Goal: Information Seeking & Learning: Learn about a topic

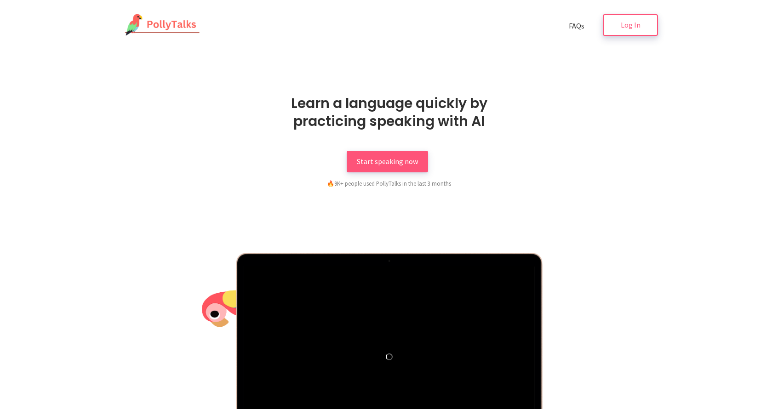
click at [622, 36] on link "Log In" at bounding box center [630, 25] width 55 height 22
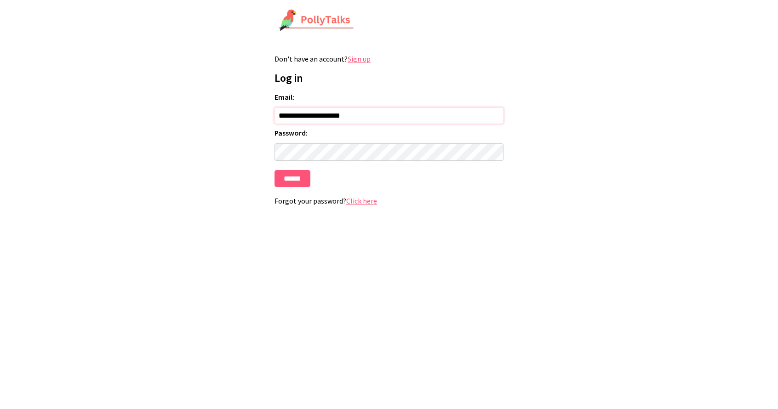
type input "**********"
click at [302, 183] on input "******" at bounding box center [293, 178] width 36 height 17
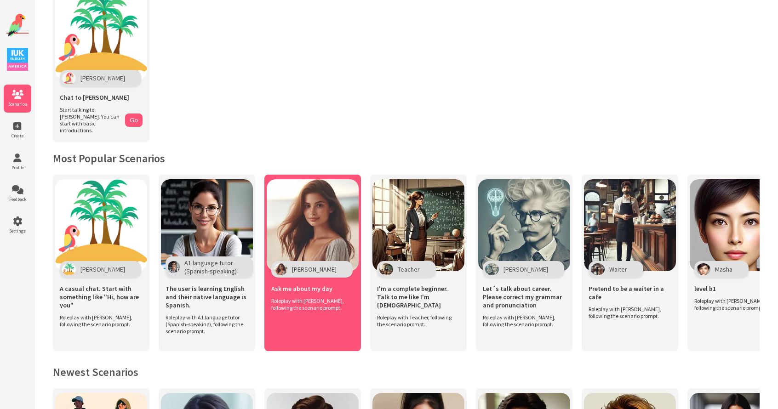
scroll to position [52, 0]
click at [311, 237] on img at bounding box center [313, 225] width 92 height 92
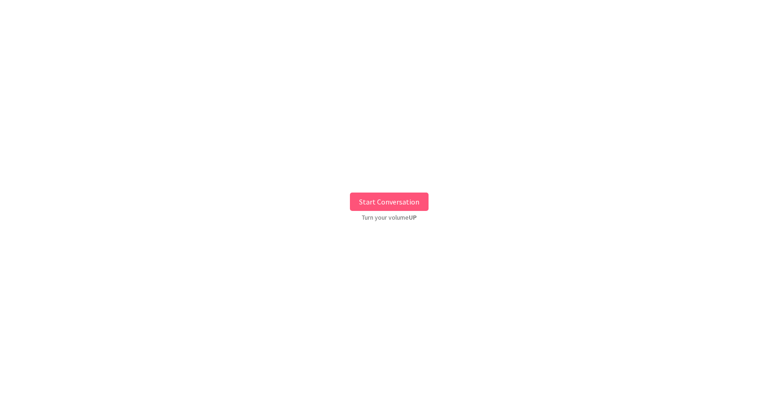
click at [386, 205] on button "Start Conversation" at bounding box center [389, 202] width 79 height 18
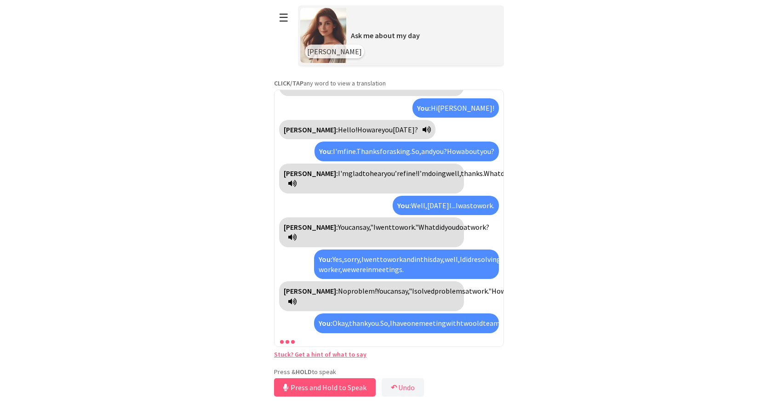
scroll to position [120, 0]
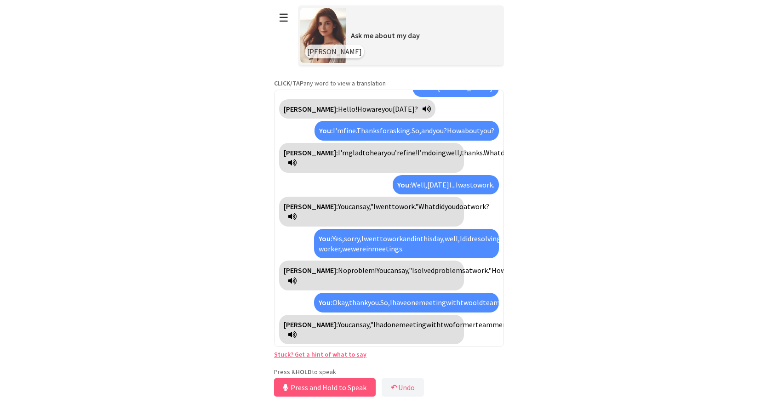
click at [588, 329] on span "go?" at bounding box center [594, 324] width 12 height 9
click at [561, 329] on span "meeting" at bounding box center [574, 324] width 27 height 9
click at [561, 329] on span "reunión" at bounding box center [573, 324] width 24 height 9
click at [561, 329] on span "meeting" at bounding box center [574, 324] width 27 height 9
click at [561, 329] on span "reunión" at bounding box center [573, 324] width 24 height 9
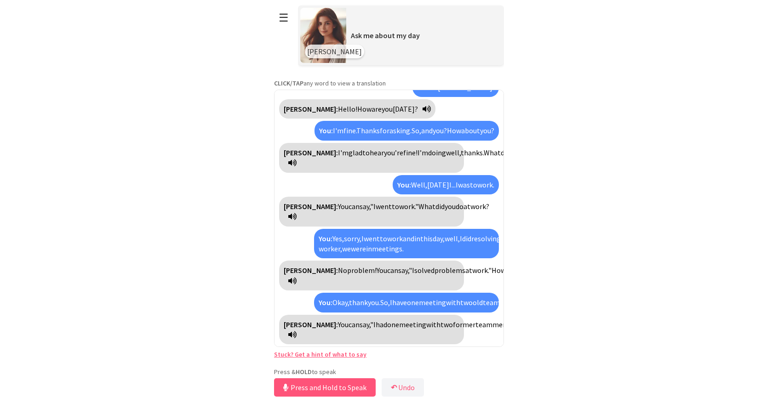
drag, startPoint x: 410, startPoint y: 336, endPoint x: 337, endPoint y: 337, distance: 73.2
click at [337, 337] on div "Maria: You can say, "I had one meeting with two former team members." How did t…" at bounding box center [371, 330] width 185 height 30
click at [527, 329] on span "How" at bounding box center [534, 324] width 14 height 9
click at [546, 329] on span "did" at bounding box center [550, 324] width 9 height 9
click at [559, 329] on span "the" at bounding box center [564, 324] width 11 height 9
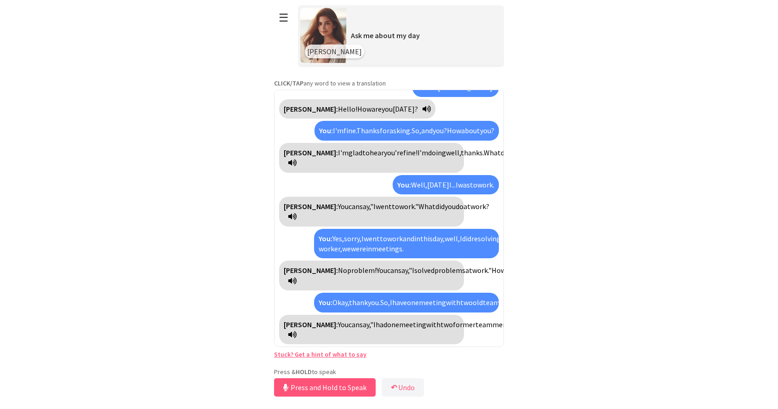
click at [593, 329] on span "¿ir?" at bounding box center [598, 324] width 11 height 9
click at [593, 329] on span "go?" at bounding box center [599, 324] width 12 height 9
click at [493, 329] on span "members."" at bounding box center [510, 324] width 34 height 9
click at [476, 329] on span "team" at bounding box center [484, 324] width 17 height 9
click at [312, 353] on link "Stuck? Get a hint of what to say" at bounding box center [320, 355] width 92 height 8
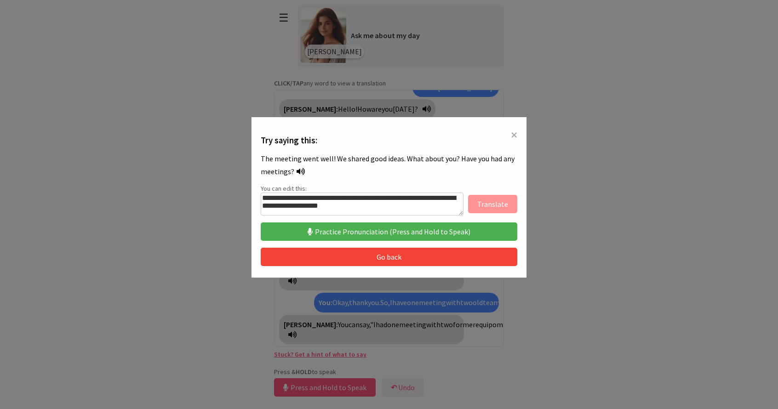
click at [380, 236] on button "Practice Pronunciation (Press and Hold to Speak)" at bounding box center [389, 232] width 257 height 18
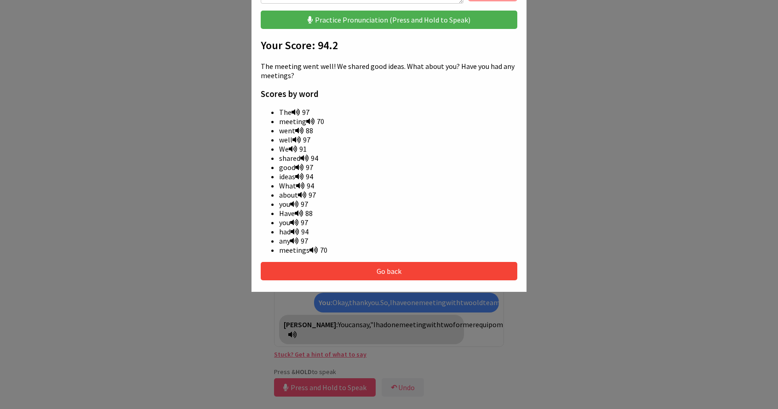
scroll to position [212, 0]
click at [351, 259] on div "**********" at bounding box center [389, 99] width 276 height 388
click at [351, 265] on button "Go back" at bounding box center [389, 271] width 257 height 18
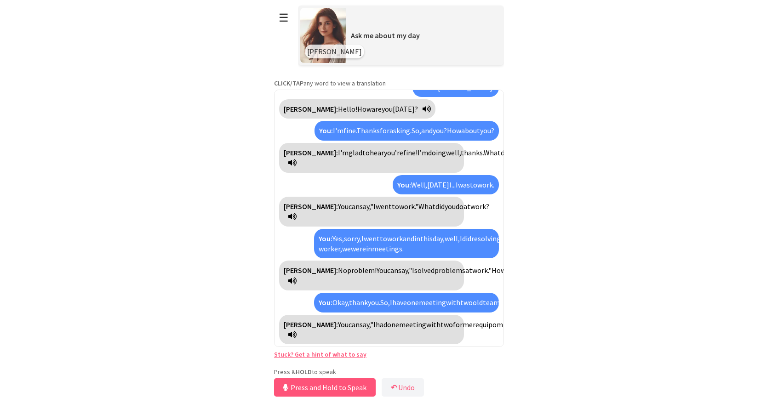
click at [335, 354] on link "Stuck? Get a hint of what to say" at bounding box center [320, 355] width 92 height 8
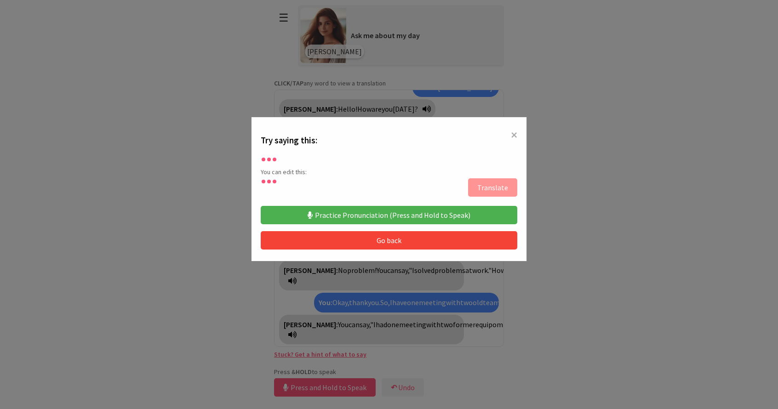
scroll to position [0, 0]
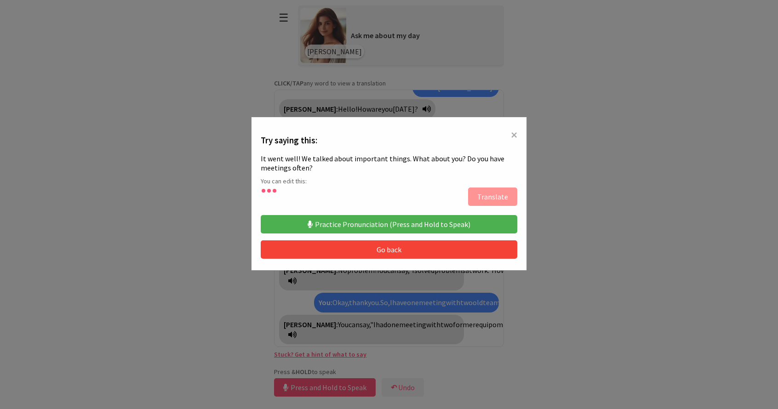
type textarea "**********"
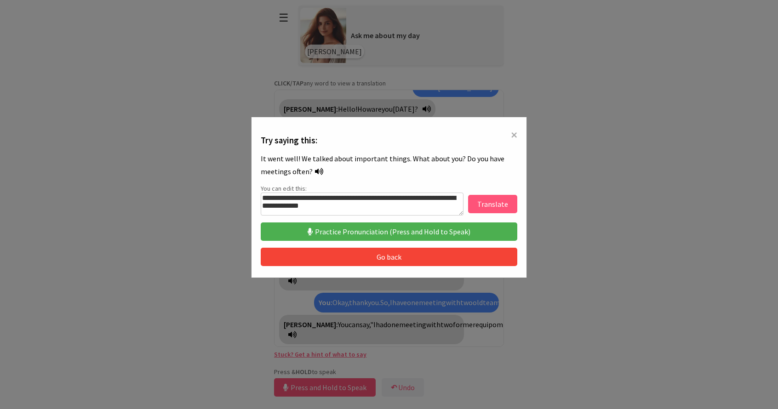
click at [476, 197] on button "Translate" at bounding box center [492, 204] width 49 height 18
click at [517, 133] on span "×" at bounding box center [514, 135] width 6 height 17
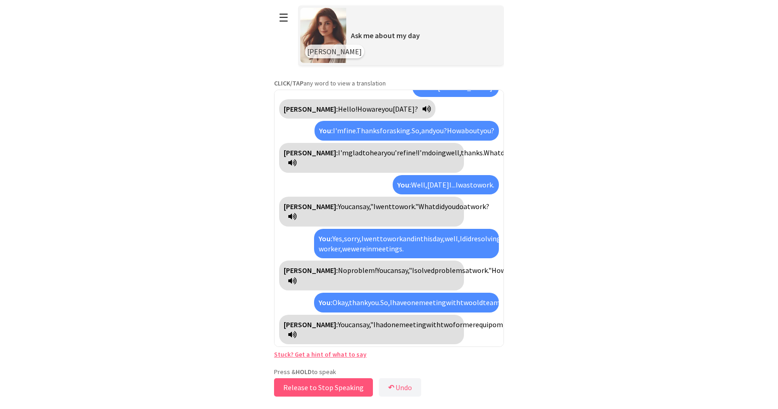
click at [352, 393] on button "Release to Stop Speaking" at bounding box center [323, 388] width 99 height 18
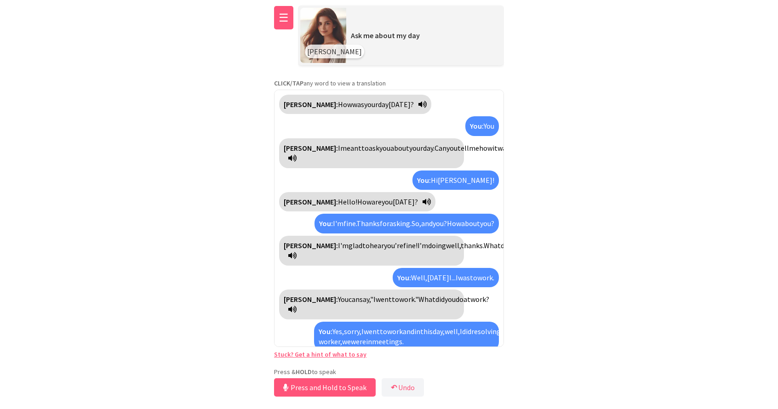
click at [278, 15] on button "☰" at bounding box center [283, 17] width 19 height 23
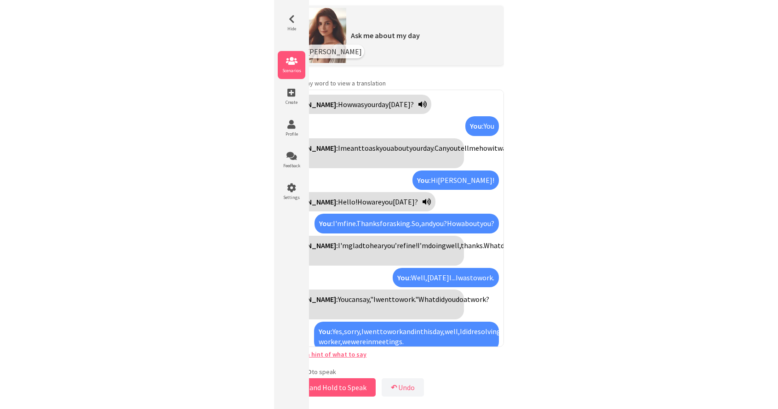
click at [297, 55] on li "Scenarios" at bounding box center [292, 65] width 28 height 28
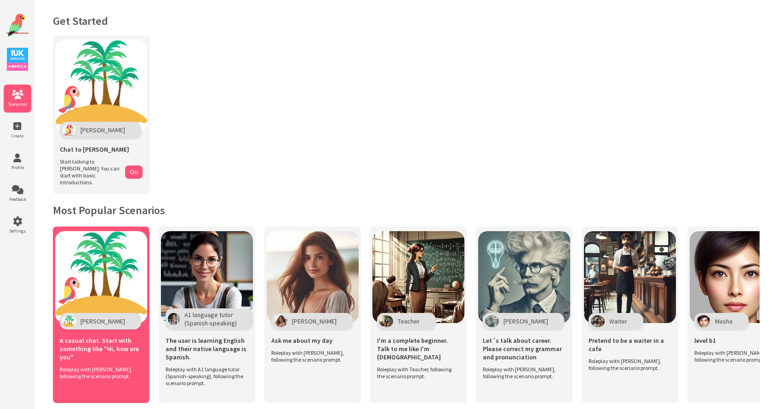
click at [110, 269] on img at bounding box center [101, 277] width 92 height 92
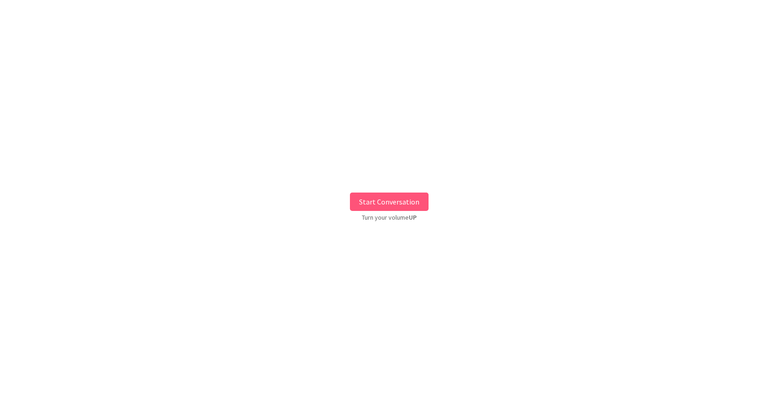
click at [389, 193] on button "Start Conversation" at bounding box center [389, 202] width 79 height 18
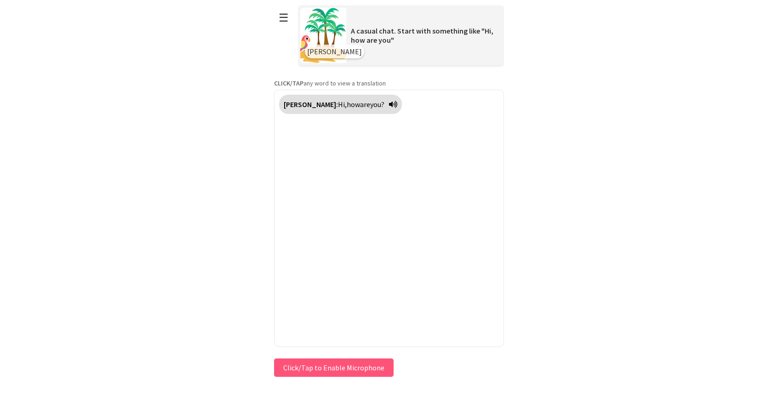
click at [370, 103] on span "you?" at bounding box center [377, 104] width 14 height 9
click at [285, 34] on div "☰ [PERSON_NAME] A casual chat. Start with something like "Hi, how are you"" at bounding box center [389, 35] width 230 height 70
click at [283, 27] on button "☰" at bounding box center [283, 17] width 19 height 23
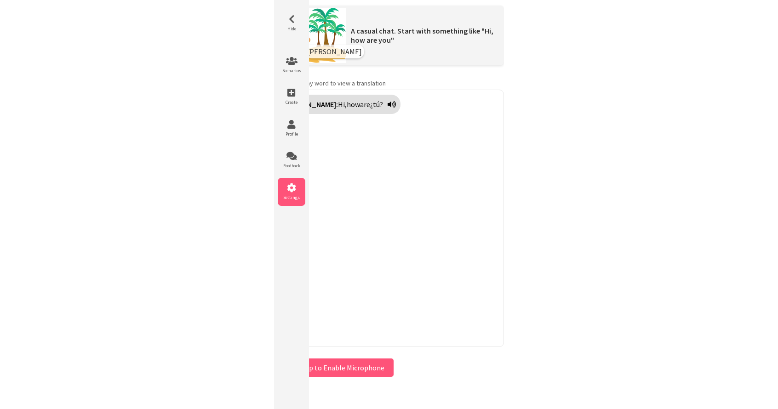
click at [288, 202] on li "Settings" at bounding box center [292, 192] width 28 height 28
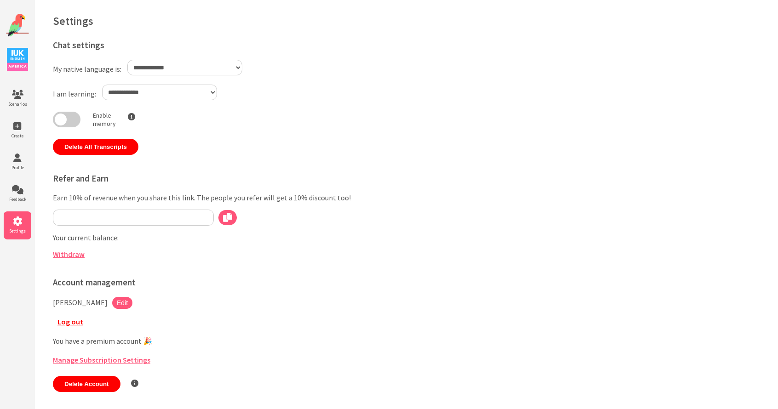
select select "**"
type input "**********"
select select "**"
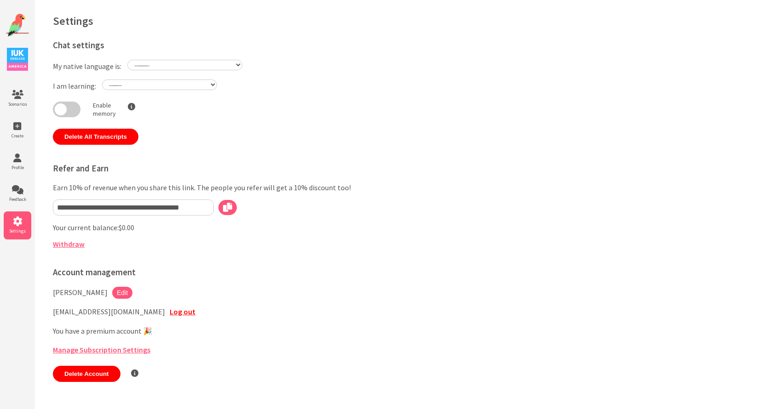
click at [75, 110] on span at bounding box center [67, 110] width 28 height 16
click at [111, 352] on link "Manage Subscription Settings" at bounding box center [102, 350] width 98 height 9
click at [17, 191] on icon at bounding box center [18, 189] width 28 height 9
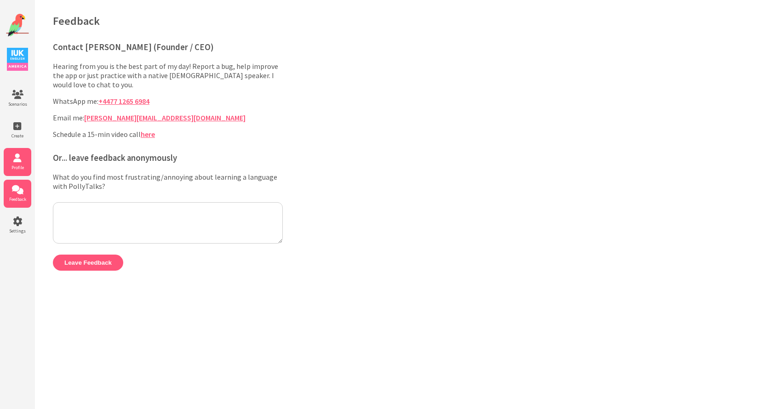
click at [20, 161] on icon at bounding box center [18, 158] width 28 height 9
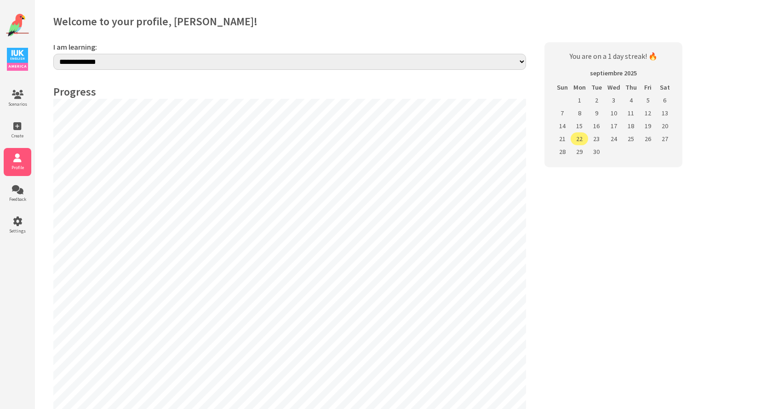
select select "**"
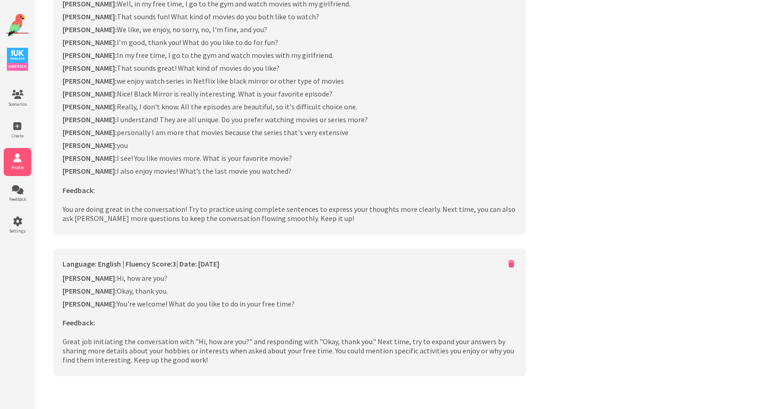
scroll to position [1043, 0]
click at [14, 117] on li "Create" at bounding box center [18, 130] width 28 height 28
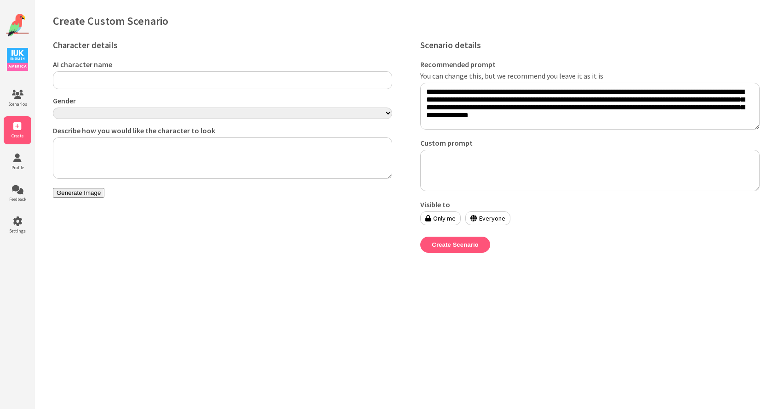
click at [19, 81] on div "Scenarios Create Profile Feedback Settings" at bounding box center [17, 209] width 35 height 419
click at [18, 58] on img at bounding box center [17, 59] width 21 height 23
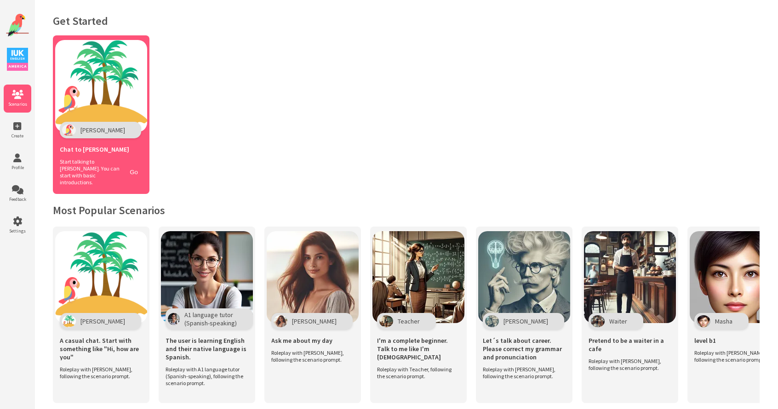
click at [115, 135] on div "Chat to [PERSON_NAME] Start talking to [PERSON_NAME]. You can start with basic …" at bounding box center [101, 163] width 92 height 58
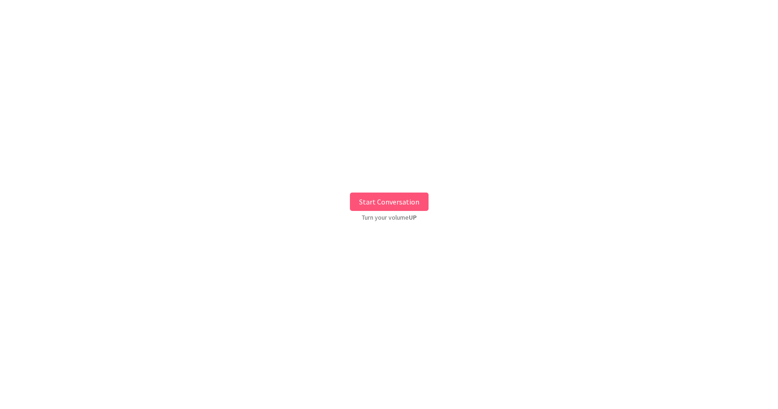
click at [406, 205] on button "Start Conversation" at bounding box center [389, 202] width 79 height 18
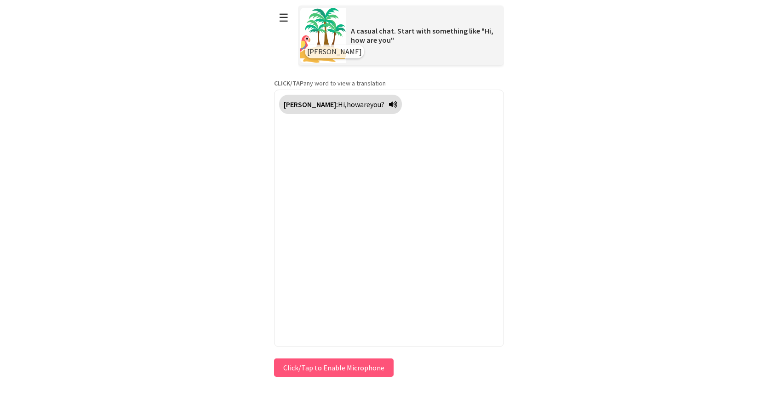
click at [329, 365] on button "Click/Tap to Enable Microphone" at bounding box center [334, 368] width 120 height 18
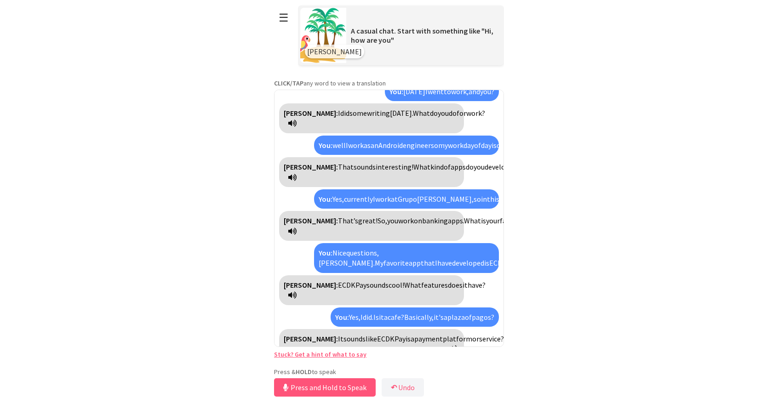
scroll to position [120, 0]
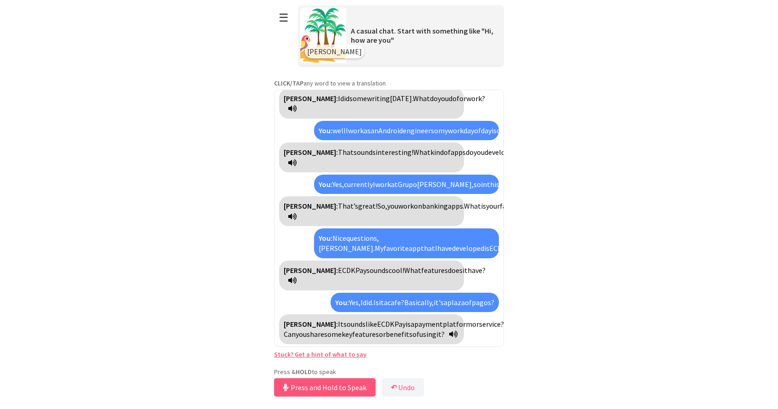
click at [326, 31] on img at bounding box center [323, 35] width 46 height 55
click at [283, 28] on button "☰" at bounding box center [283, 17] width 19 height 23
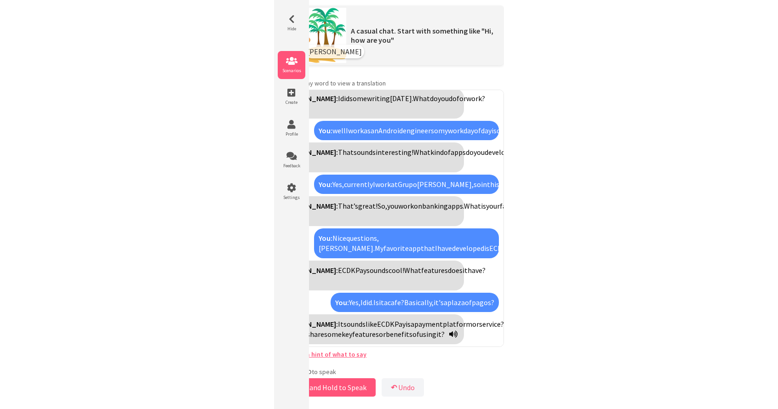
click at [290, 59] on icon at bounding box center [292, 61] width 28 height 9
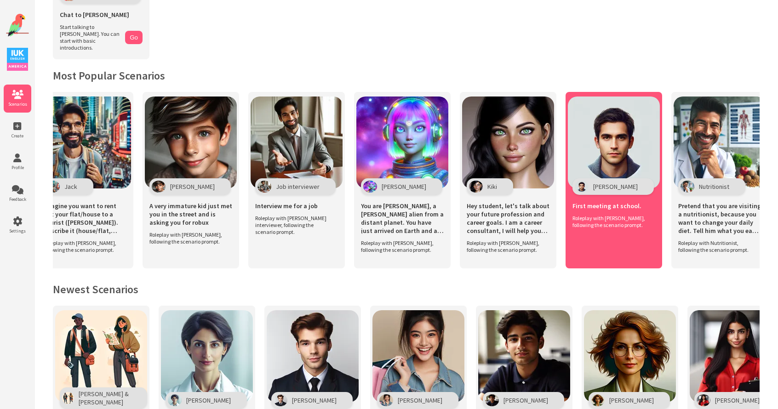
scroll to position [0, 2138]
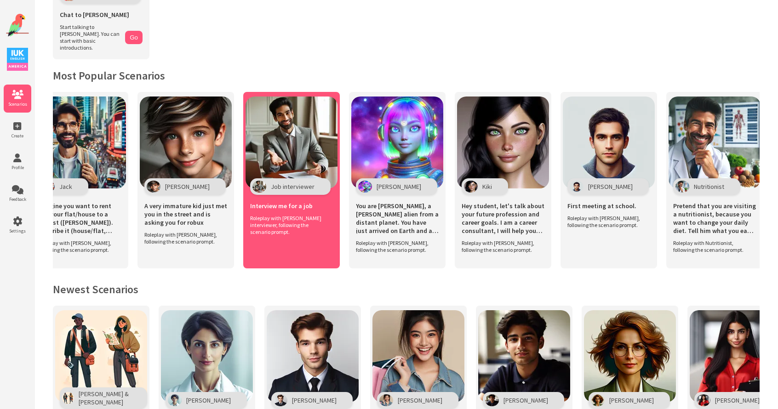
click at [273, 183] on span "Job interviewer" at bounding box center [293, 187] width 44 height 8
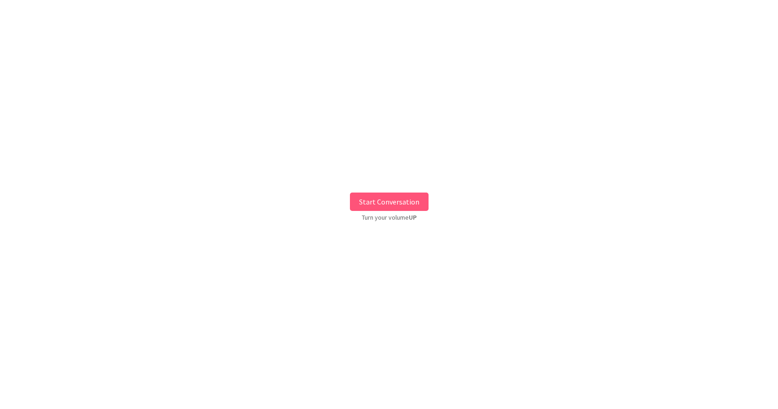
click at [398, 200] on button "Start Conversation" at bounding box center [389, 202] width 79 height 18
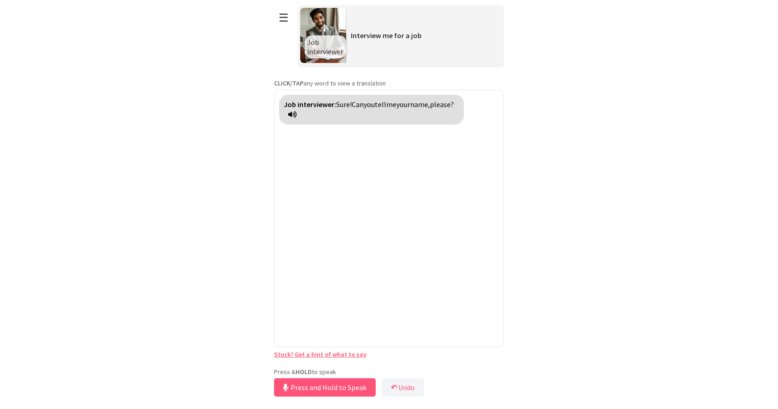
drag, startPoint x: 329, startPoint y: 368, endPoint x: 323, endPoint y: 412, distance: 44.6
click at [329, 382] on button "Release to Stop Speaking" at bounding box center [323, 388] width 99 height 18
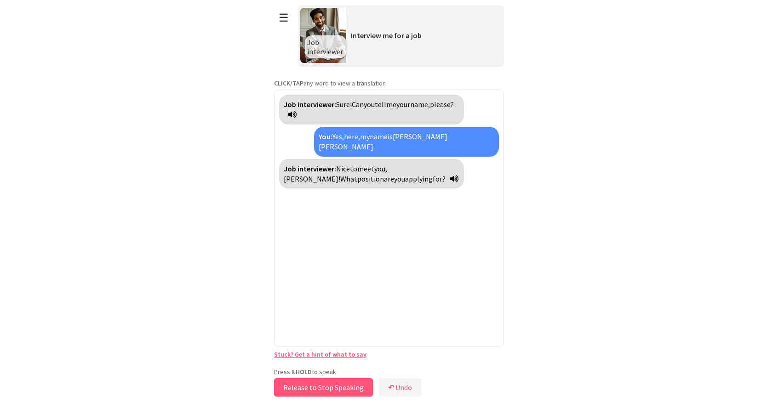
click at [329, 382] on button "Release to Stop Speaking" at bounding box center [323, 388] width 99 height 18
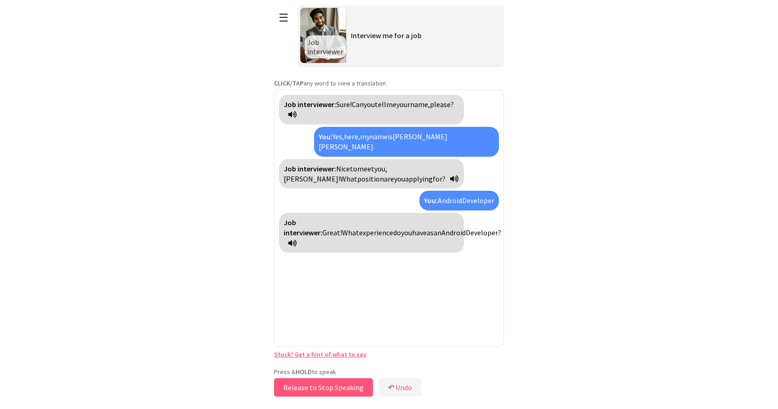
click at [329, 382] on button "Release to Stop Speaking" at bounding box center [323, 388] width 99 height 18
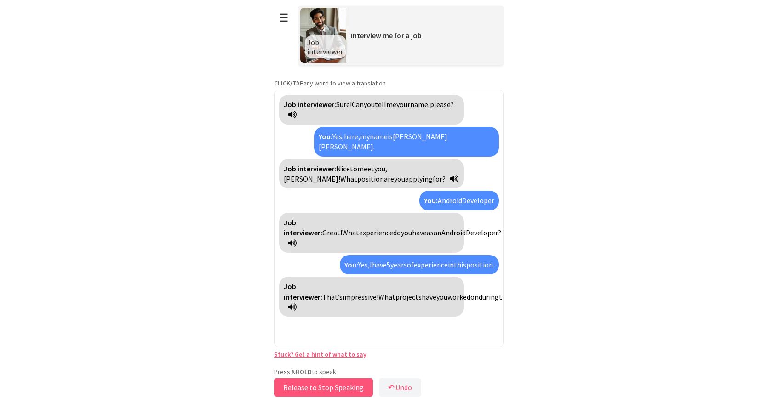
click at [330, 380] on button "Release to Stop Speaking" at bounding box center [323, 388] width 99 height 18
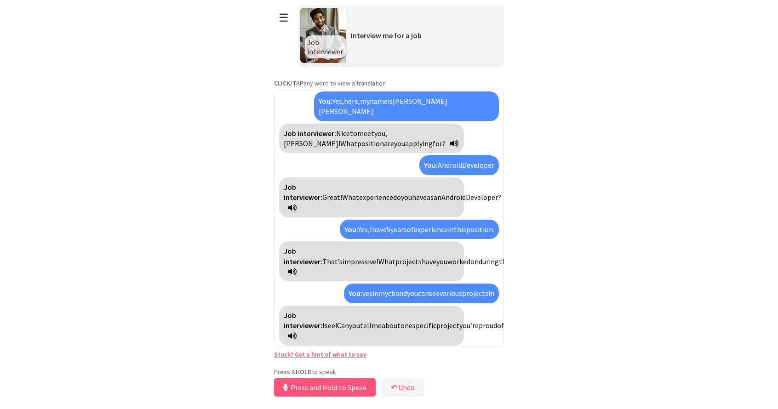
scroll to position [56, 0]
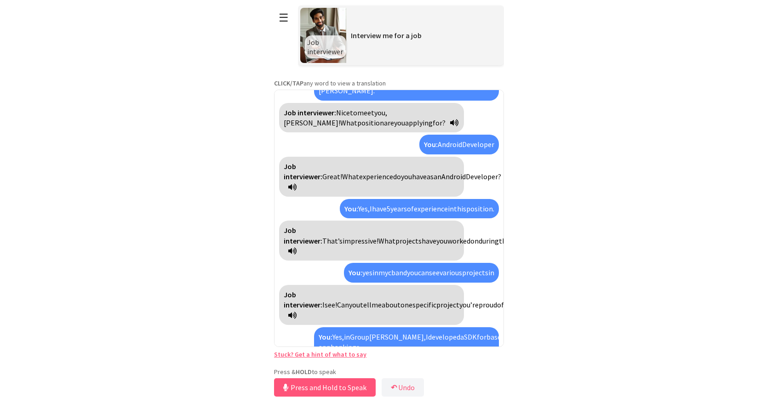
click at [319, 357] on link "Stuck? Get a hint of what to say" at bounding box center [320, 355] width 92 height 8
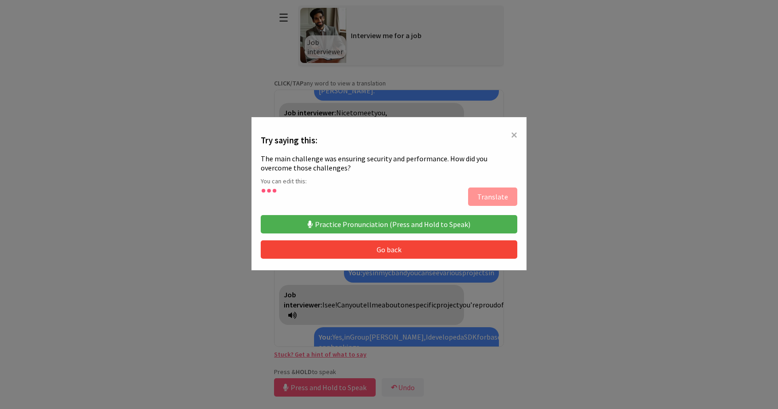
type textarea "**********"
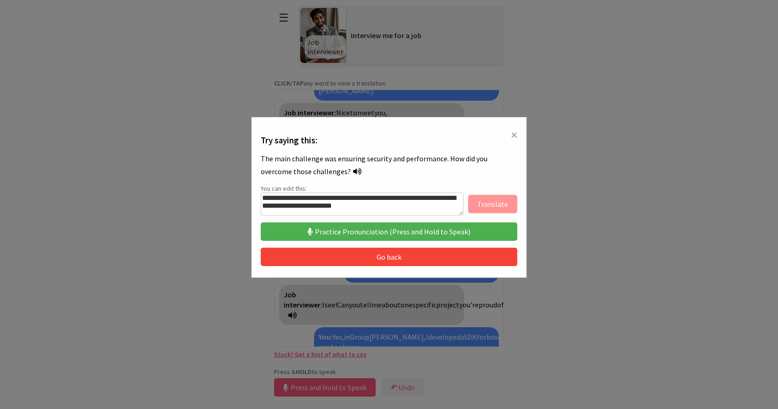
click at [513, 134] on span "×" at bounding box center [514, 135] width 6 height 17
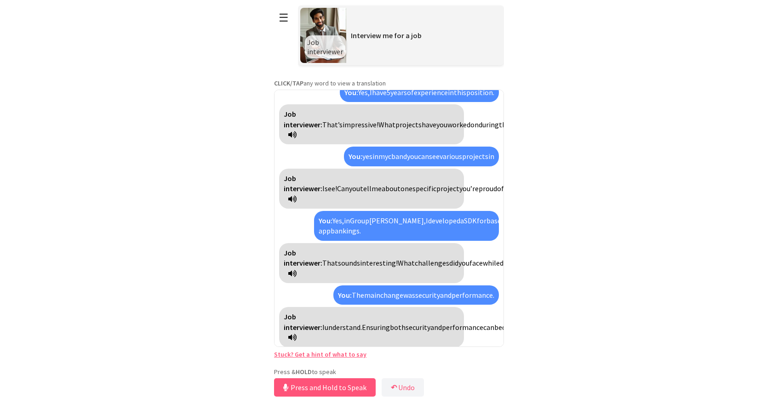
scroll to position [224, 0]
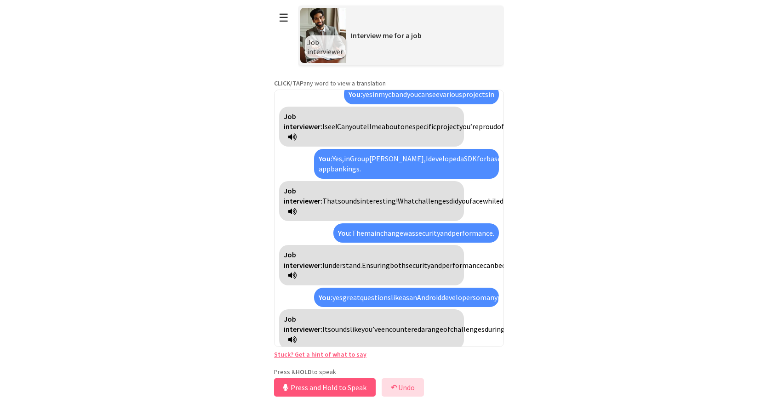
click at [409, 390] on button "↶ Undo" at bounding box center [403, 388] width 42 height 18
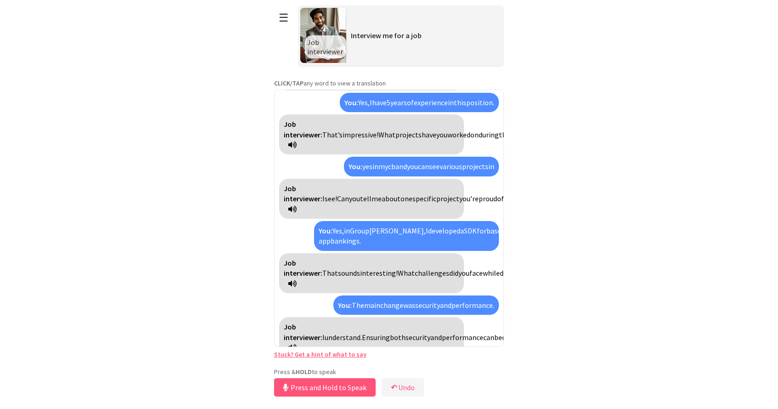
scroll to position [203, 0]
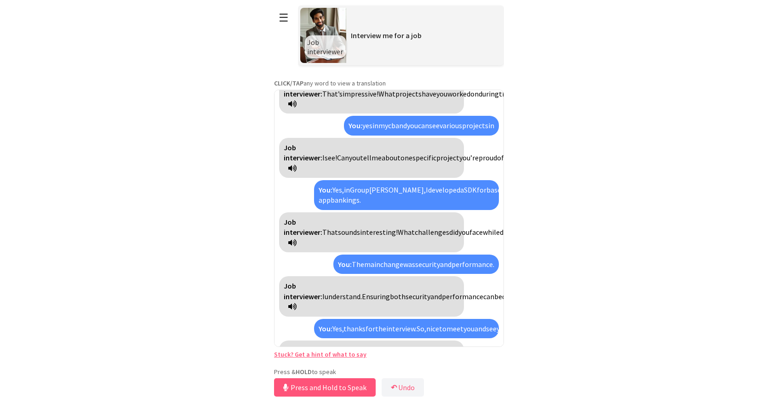
click at [199, 250] on html "**********" at bounding box center [389, 204] width 778 height 409
click at [287, 23] on button "☰" at bounding box center [283, 17] width 19 height 23
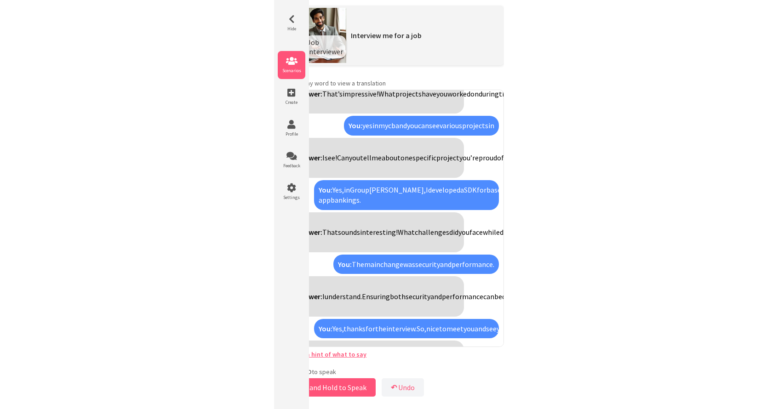
click at [296, 62] on icon at bounding box center [292, 61] width 28 height 9
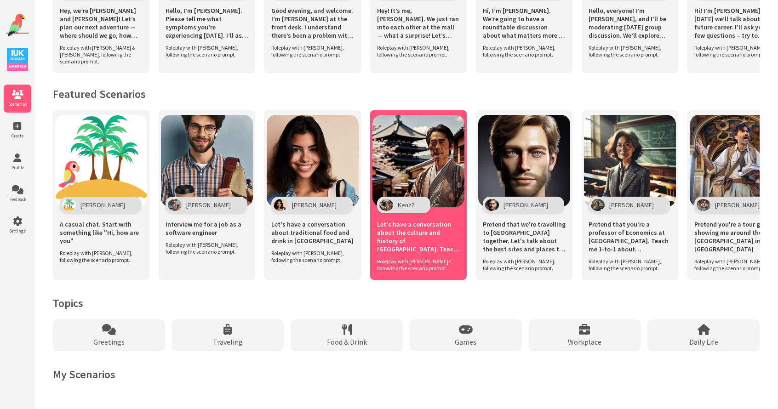
scroll to position [548, 0]
